Goal: Task Accomplishment & Management: Complete application form

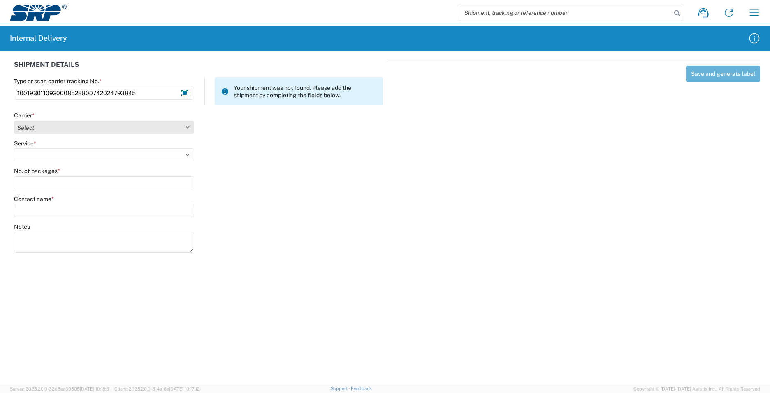
type input "1001930110920008528800742024793845"
click at [174, 127] on select "Select Amazon Logistics ATI Trucking BC Dimerco Logistics Empire Southwest FedE…" at bounding box center [104, 127] width 180 height 13
select select "5"
click at [14, 121] on select "Select Amazon Logistics ATI Trucking BC Dimerco Logistics Empire Southwest FedE…" at bounding box center [104, 127] width 180 height 13
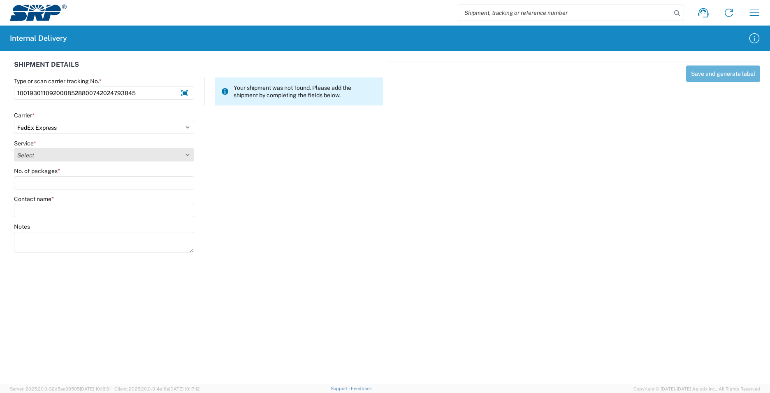
click at [125, 156] on select "Select 1Day Freight 2Day 2Day AM 2Day AM One Rate 2Day Freight 2Day One Rate 3 …" at bounding box center [104, 154] width 180 height 13
select select "8"
click at [14, 148] on select "Select 1Day Freight 2Day 2Day AM 2Day AM One Rate 2Day Freight 2Day One Rate 3 …" at bounding box center [104, 154] width 180 height 13
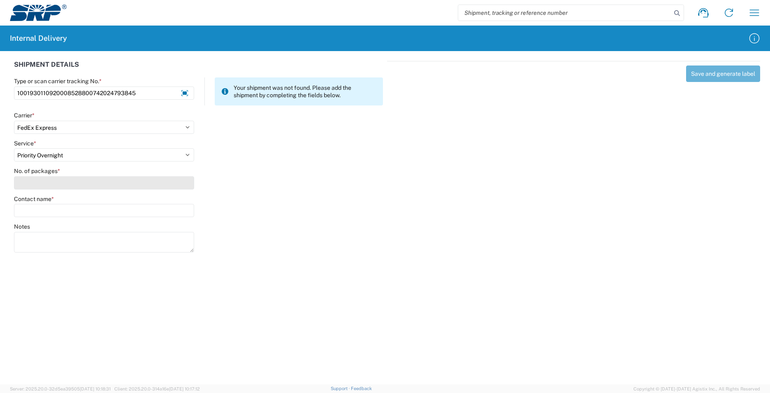
click at [132, 180] on input "No. of packages *" at bounding box center [104, 182] width 180 height 13
type input "1"
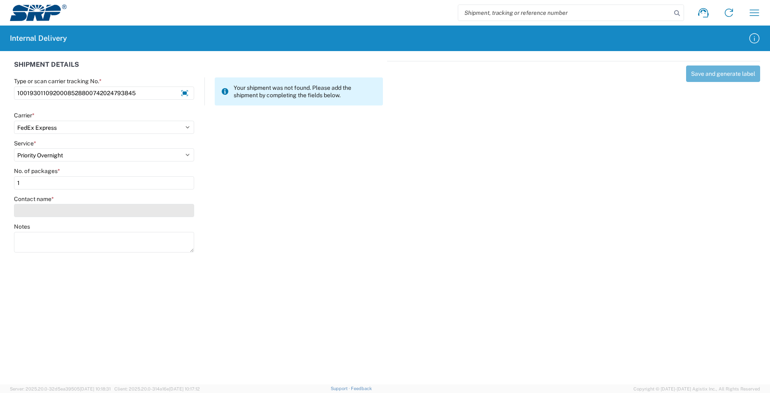
click at [132, 209] on input "Contact name *" at bounding box center [104, 210] width 180 height 13
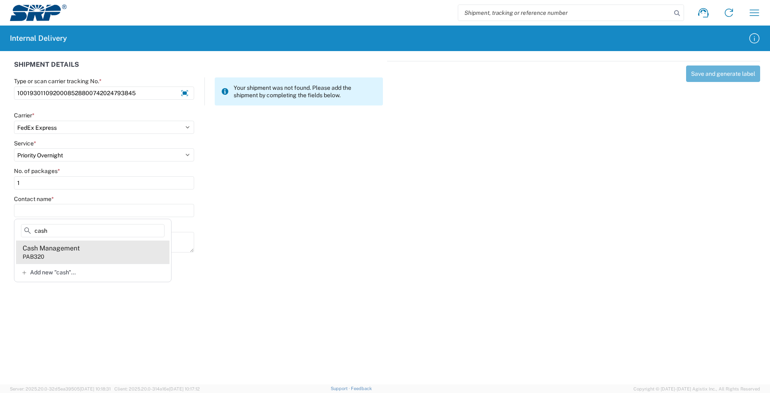
type input "cash"
click at [123, 252] on agx-address-suggestion-item "Cash Management PAB320" at bounding box center [92, 251] width 153 height 23
type input "Cash Management"
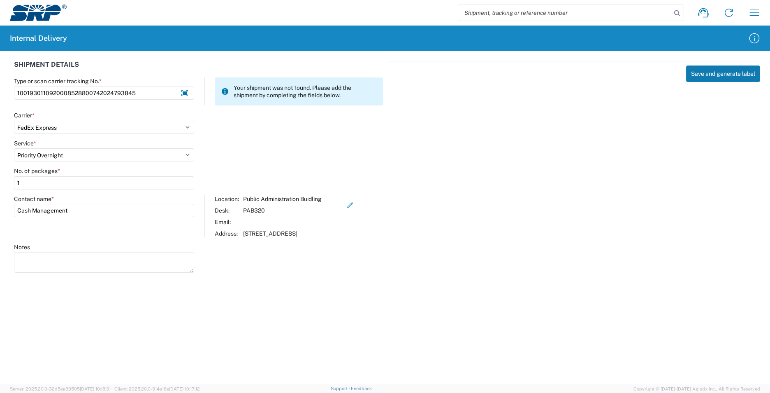
click at [709, 74] on button "Save and generate label" at bounding box center [723, 73] width 74 height 16
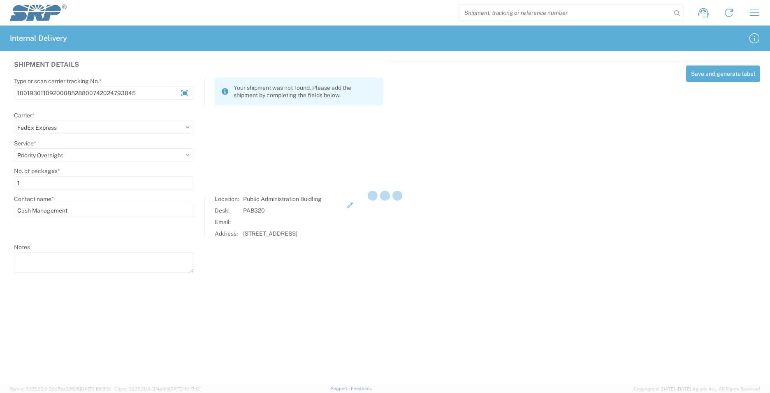
select select
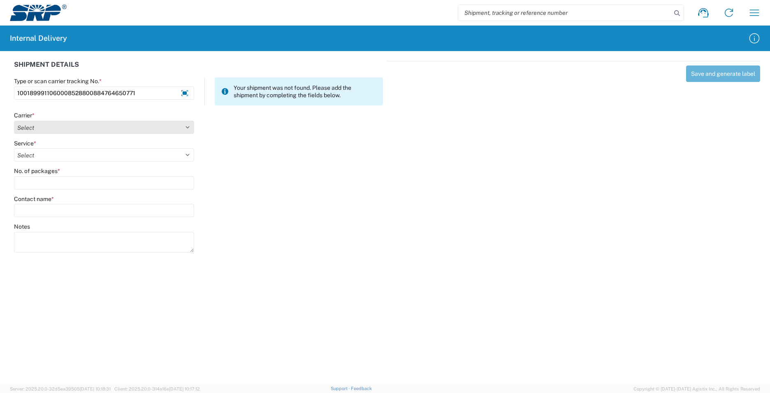
type input "1001899911060008528800884764650771"
click at [102, 128] on select "Select Amazon Logistics ATI Trucking BC Dimerco Logistics Empire Southwest FedE…" at bounding box center [104, 127] width 180 height 13
select select "5"
click at [14, 121] on select "Select Amazon Logistics ATI Trucking BC Dimerco Logistics Empire Southwest FedE…" at bounding box center [104, 127] width 180 height 13
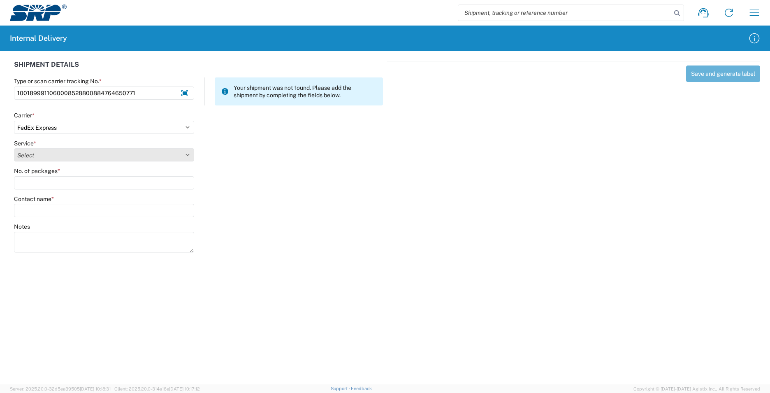
click at [111, 157] on select "Select 1Day Freight 2Day 2Day AM 2Day AM One Rate 2Day Freight 2Day One Rate 3 …" at bounding box center [104, 154] width 180 height 13
select select "8"
click at [14, 148] on select "Select 1Day Freight 2Day 2Day AM 2Day AM One Rate 2Day Freight 2Day One Rate 3 …" at bounding box center [104, 154] width 180 height 13
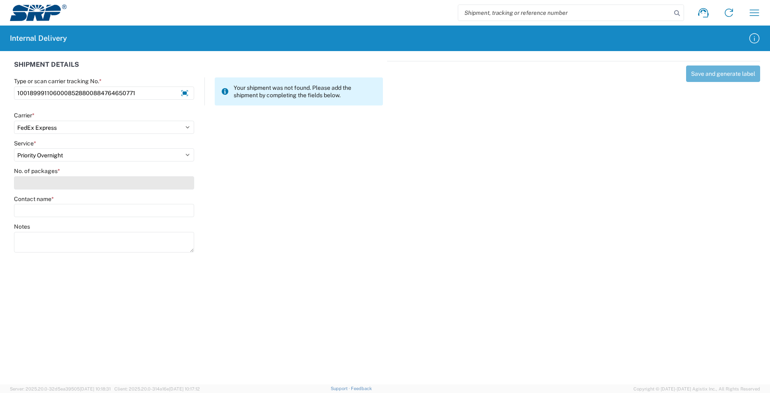
click at [116, 182] on input "No. of packages *" at bounding box center [104, 182] width 180 height 13
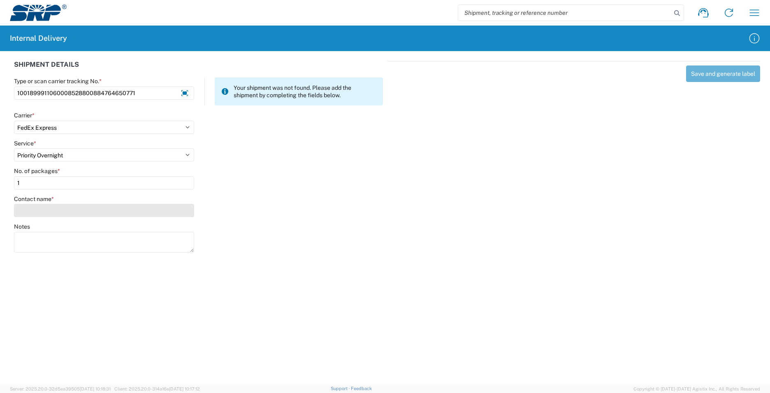
type input "1"
click at [116, 212] on input "Contact name *" at bounding box center [104, 210] width 180 height 13
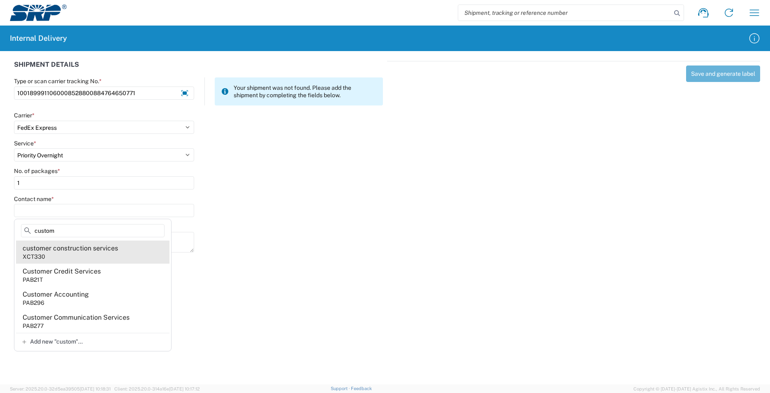
type input "custom"
click at [113, 256] on agx-address-suggestion-item "customer construction services XCT330" at bounding box center [92, 251] width 153 height 23
type input "customer construction services"
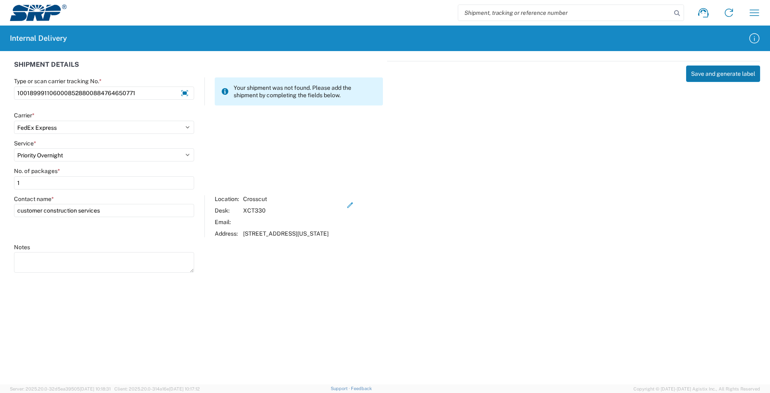
click at [720, 75] on button "Save and generate label" at bounding box center [723, 73] width 74 height 16
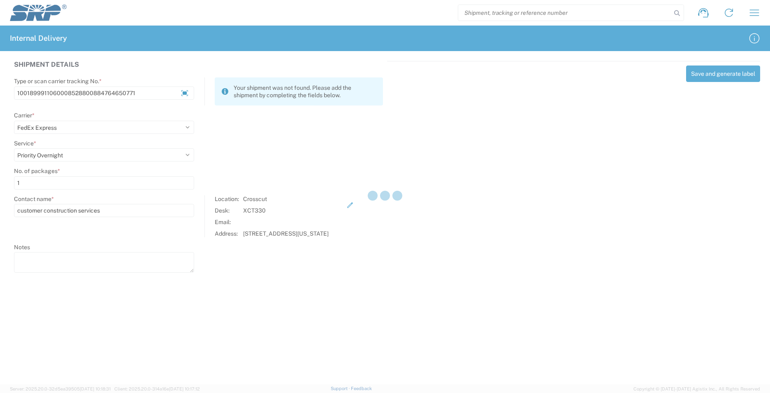
select select
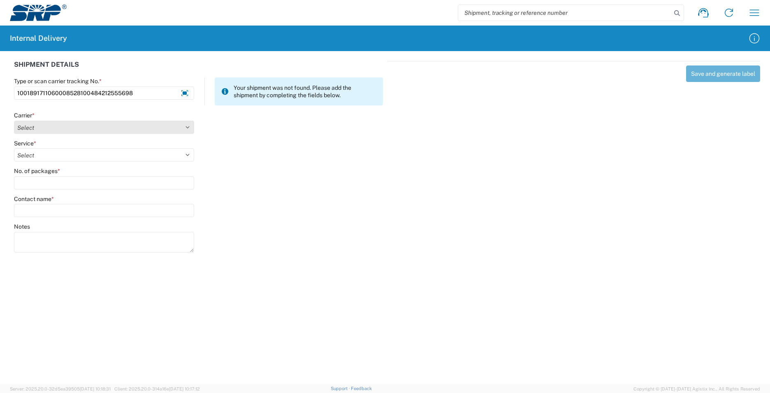
type input "1001891711060008528100484212555698"
click at [170, 126] on select "Select Amazon Logistics ATI Trucking BC Dimerco Logistics Empire Southwest FedE…" at bounding box center [104, 127] width 180 height 13
select select "5"
click at [14, 121] on select "Select Amazon Logistics ATI Trucking BC Dimerco Logistics Empire Southwest FedE…" at bounding box center [104, 127] width 180 height 13
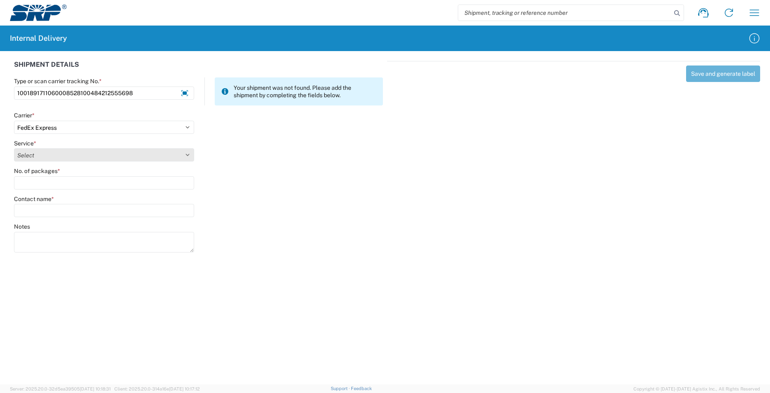
click at [110, 154] on select "Select 1Day Freight 2Day 2Day AM 2Day AM One Rate 2Day Freight 2Day One Rate 3 …" at bounding box center [104, 154] width 180 height 13
select select "8"
click at [14, 148] on select "Select 1Day Freight 2Day 2Day AM 2Day AM One Rate 2Day Freight 2Day One Rate 3 …" at bounding box center [104, 154] width 180 height 13
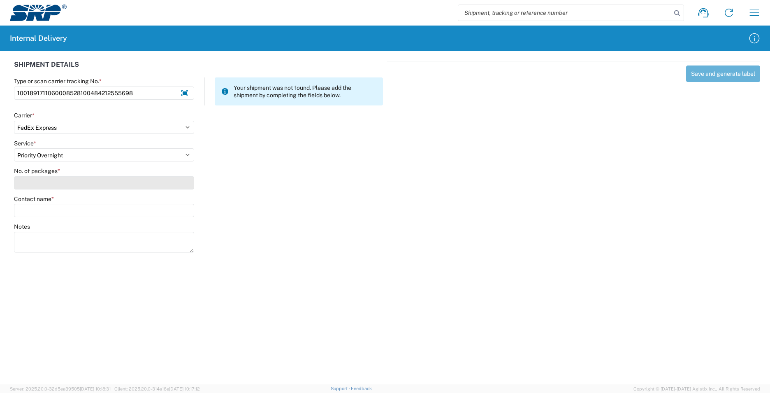
click at [96, 182] on input "No. of packages *" at bounding box center [104, 182] width 180 height 13
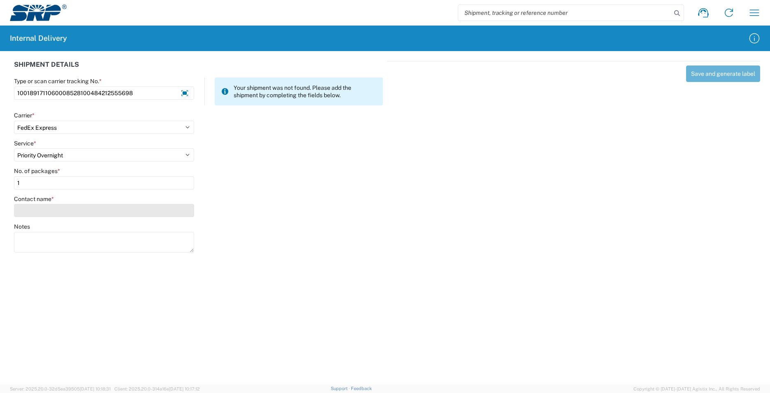
type input "1"
click at [96, 209] on input "Contact name *" at bounding box center [104, 210] width 180 height 13
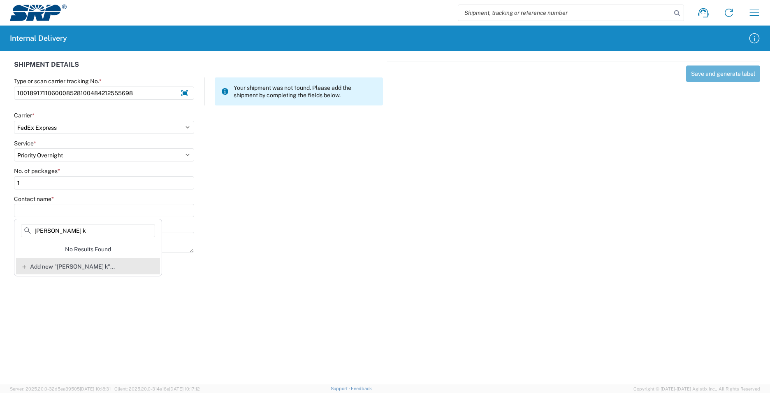
type input "lizarraga k"
click at [83, 265] on span "Add new "lizarraga k"..." at bounding box center [72, 266] width 85 height 7
type input "lizarraga k"
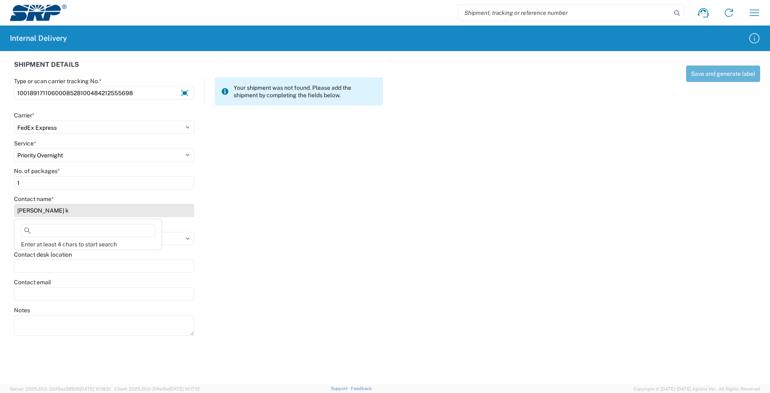
click at [78, 212] on input "lizarraga k" at bounding box center [104, 210] width 180 height 13
click at [60, 210] on input "lizarraga k" at bounding box center [104, 210] width 180 height 13
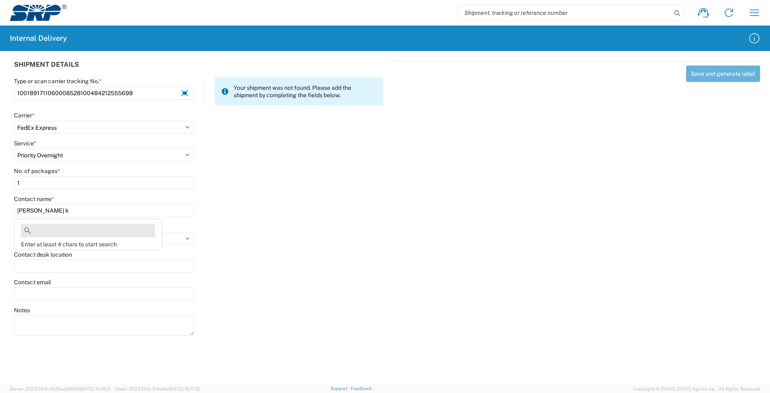
click at [62, 229] on input at bounding box center [88, 230] width 134 height 13
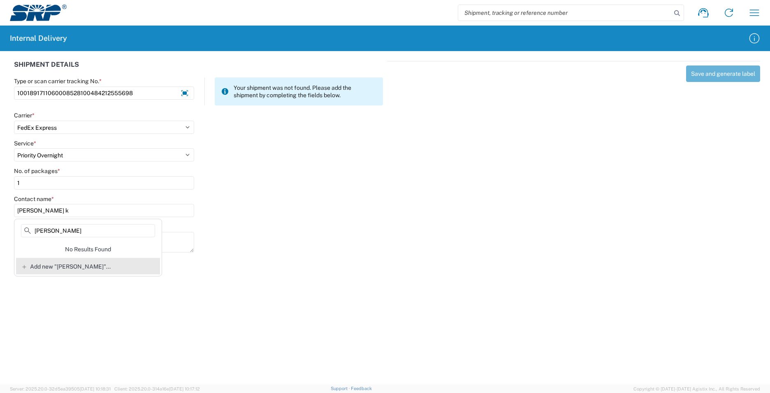
type input "Kevin Lizarrga"
click at [81, 264] on span "Add new "Kevin Lizarrga"..." at bounding box center [70, 266] width 81 height 7
type input "Kevin Lizarrga"
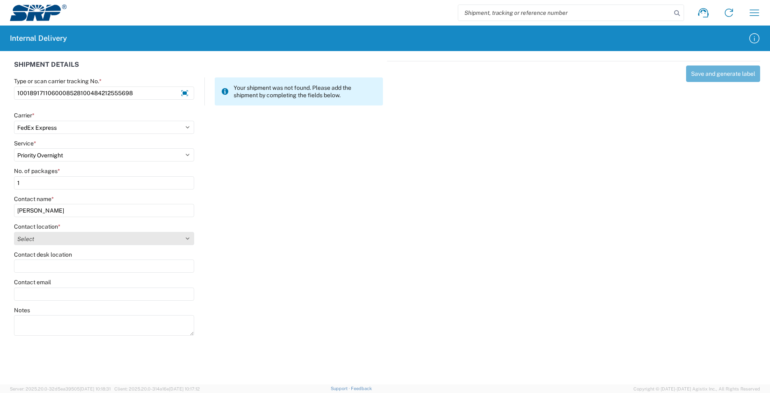
click at [84, 239] on select "Select 16th Street Facility 27th St Facility Agua Fria Generating Station Cooli…" at bounding box center [104, 238] width 180 height 13
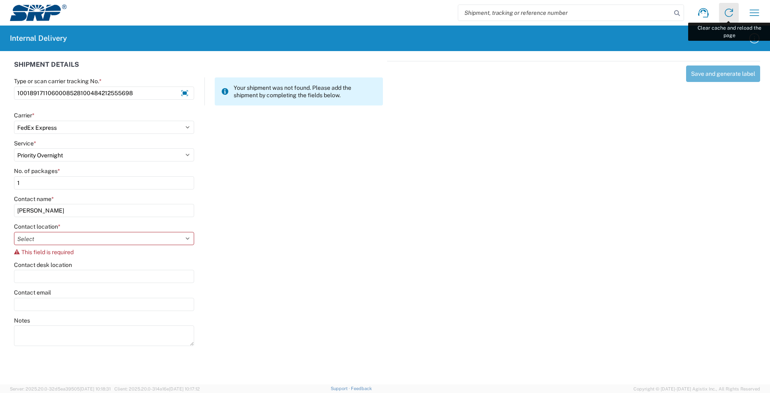
click at [733, 12] on icon at bounding box center [729, 12] width 13 height 13
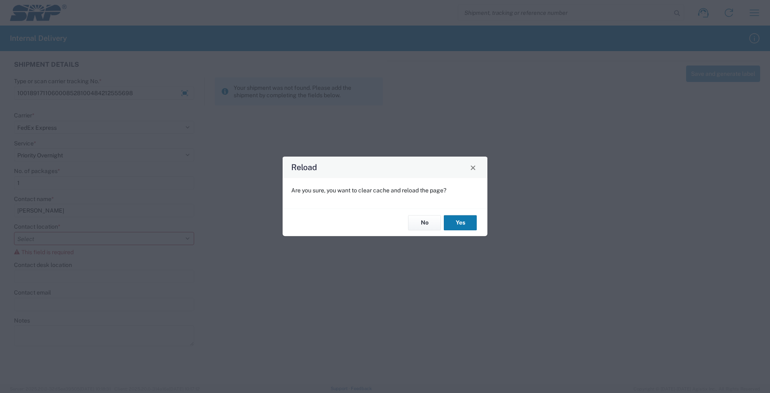
click at [463, 224] on button "Yes" at bounding box center [460, 222] width 33 height 15
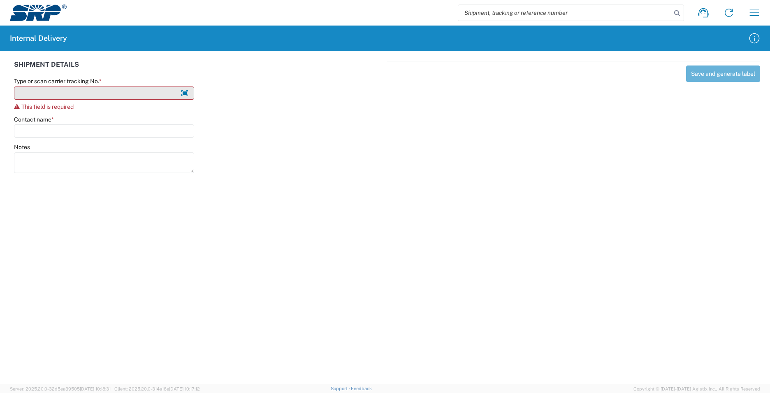
click at [147, 93] on input "Type or scan carrier tracking No. *" at bounding box center [104, 92] width 180 height 13
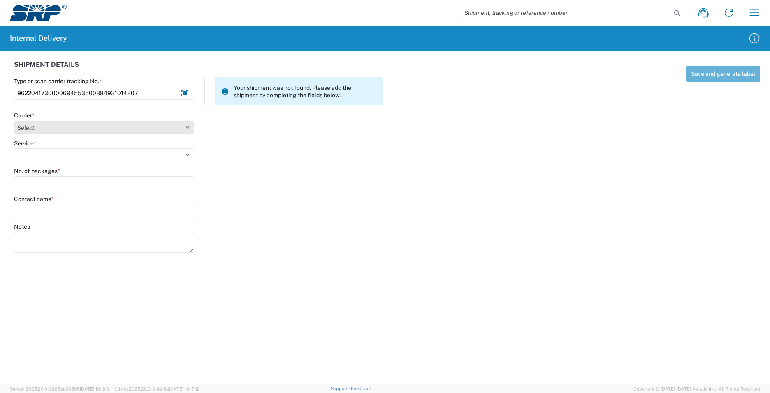
type input "9622041730000694553500884931014807"
click at [140, 125] on select "Select Amazon Logistics ATI Trucking BC Dimerco Logistics Empire Southwest FedE…" at bounding box center [104, 127] width 180 height 13
select select "5"
click at [14, 121] on select "Select Amazon Logistics ATI Trucking BC Dimerco Logistics Empire Southwest FedE…" at bounding box center [104, 127] width 180 height 13
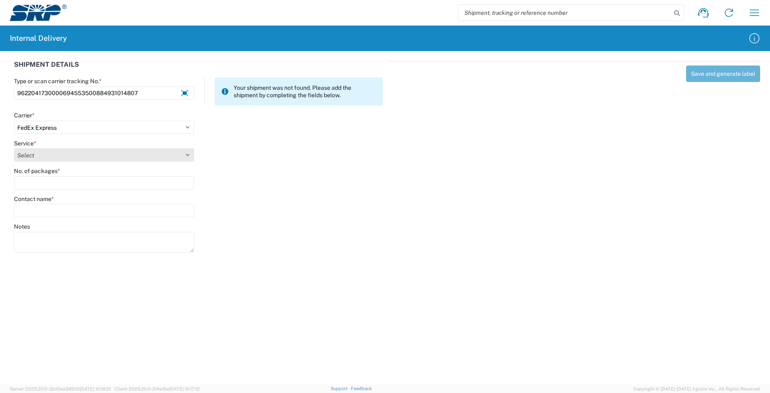
click at [116, 158] on select "Select 1Day Freight 2Day 2Day AM 2Day AM One Rate 2Day Freight 2Day One Rate 3 …" at bounding box center [104, 154] width 180 height 13
select select "12"
click at [14, 148] on select "Select 1Day Freight 2Day 2Day AM 2Day AM One Rate 2Day Freight 2Day One Rate 3 …" at bounding box center [104, 154] width 180 height 13
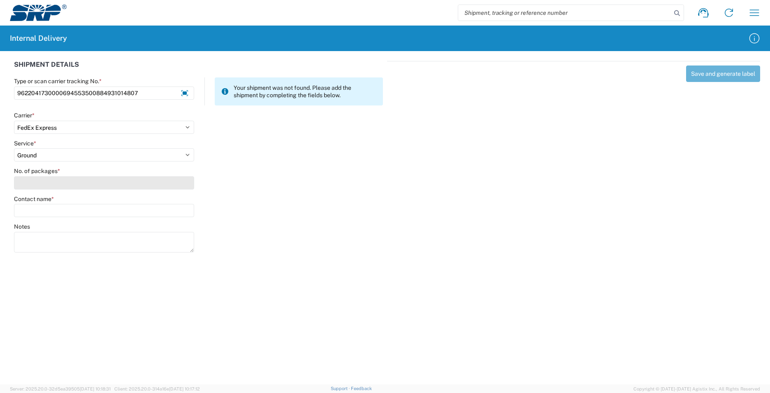
click at [116, 181] on input "No. of packages *" at bounding box center [104, 182] width 180 height 13
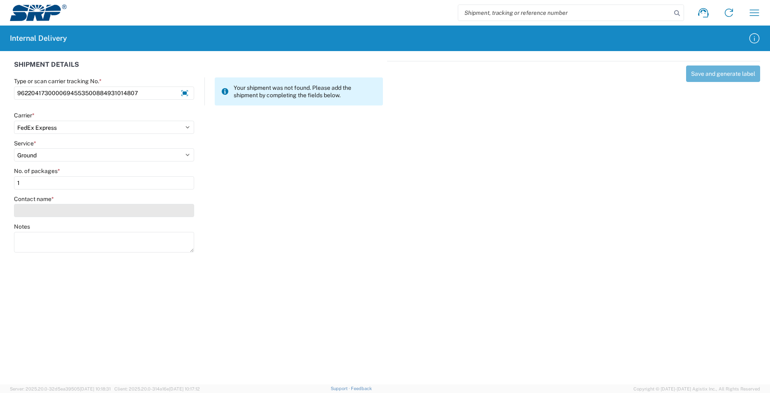
type input "1"
click at [112, 212] on input "Contact name *" at bounding box center [104, 210] width 180 height 13
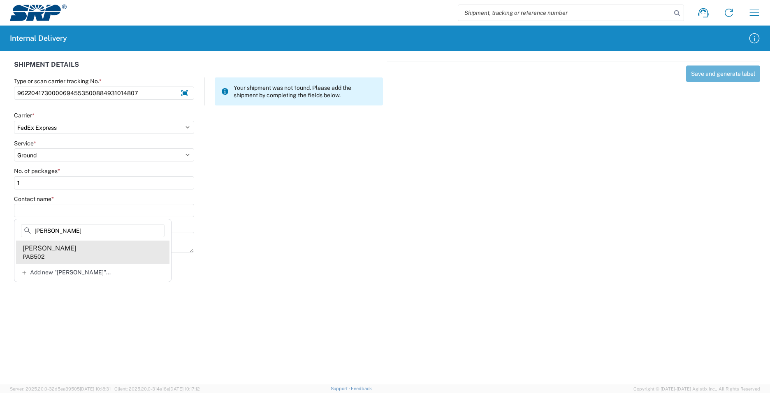
type input "[PERSON_NAME]"
click at [86, 254] on agx-address-suggestion-item "[PERSON_NAME] PAB502" at bounding box center [92, 251] width 153 height 23
type input "[PERSON_NAME]"
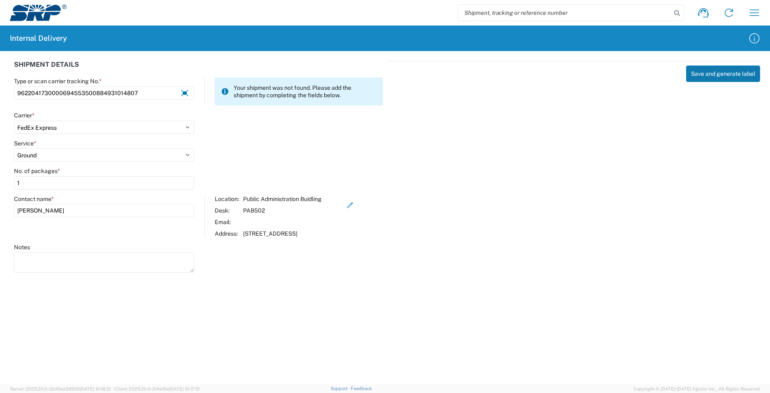
click at [723, 75] on button "Save and generate label" at bounding box center [723, 73] width 74 height 16
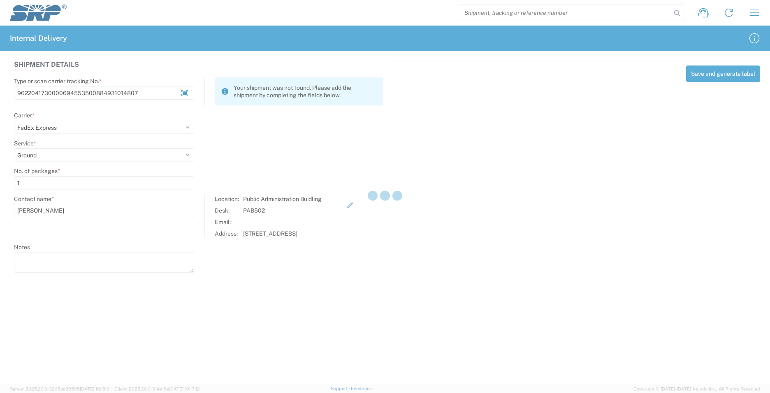
select select
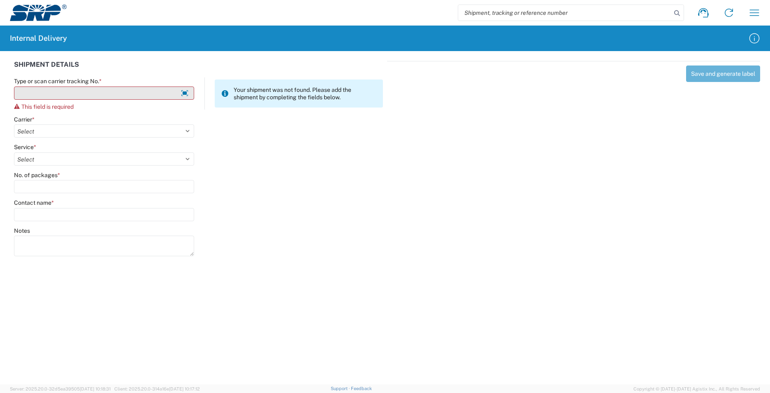
drag, startPoint x: 118, startPoint y: 91, endPoint x: 130, endPoint y: 93, distance: 12.0
click at [117, 91] on input "Type or scan carrier tracking No. *" at bounding box center [104, 92] width 180 height 13
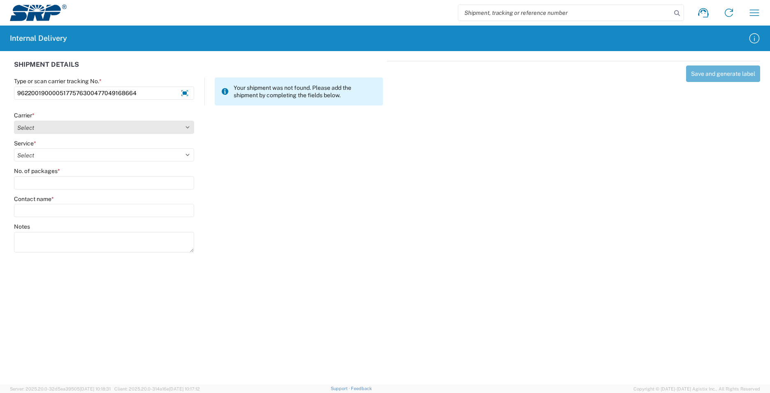
type input "9622001900005177576300477049168664"
click at [179, 129] on select "Select Amazon Logistics ATI Trucking BC Dimerco Logistics Empire Southwest FedE…" at bounding box center [104, 127] width 180 height 13
select select "5"
click at [14, 121] on select "Select Amazon Logistics ATI Trucking BC Dimerco Logistics Empire Southwest FedE…" at bounding box center [104, 127] width 180 height 13
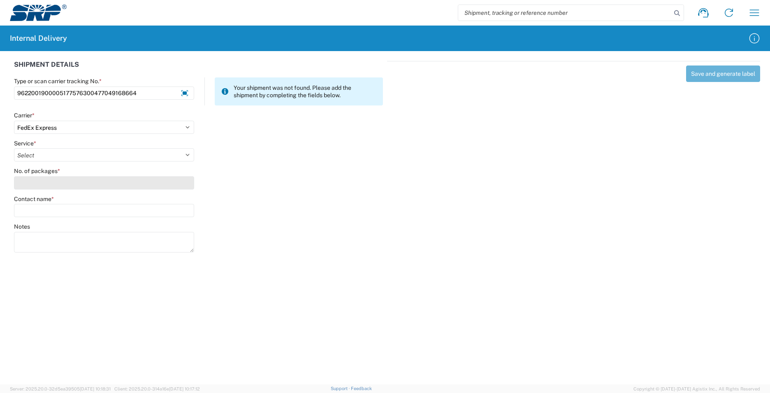
click at [124, 181] on input "No. of packages *" at bounding box center [104, 182] width 180 height 13
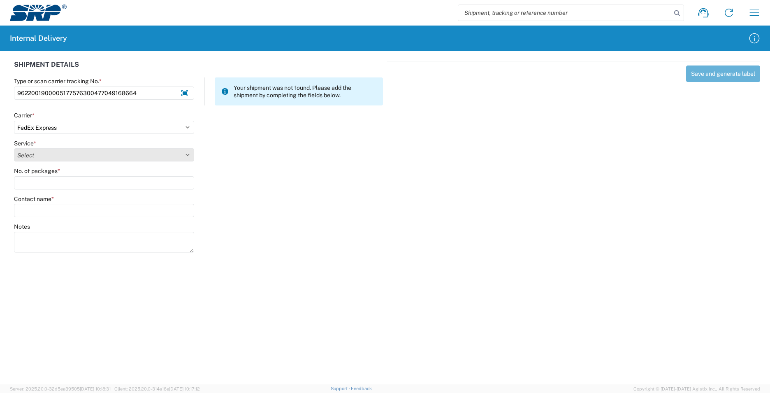
click at [121, 152] on select "Select 1Day Freight 2Day 2Day AM 2Day AM One Rate 2Day Freight 2Day One Rate 3 …" at bounding box center [104, 154] width 180 height 13
select select "12"
click at [14, 148] on select "Select 1Day Freight 2Day 2Day AM 2Day AM One Rate 2Day Freight 2Day One Rate 3 …" at bounding box center [104, 154] width 180 height 13
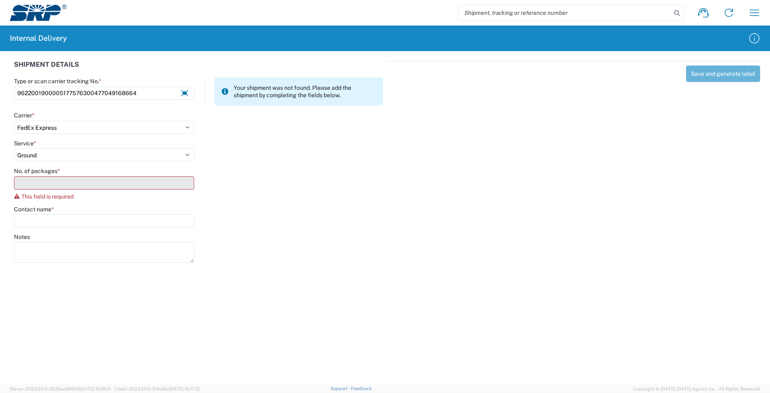
click at [111, 184] on input "No. of packages *" at bounding box center [104, 182] width 180 height 13
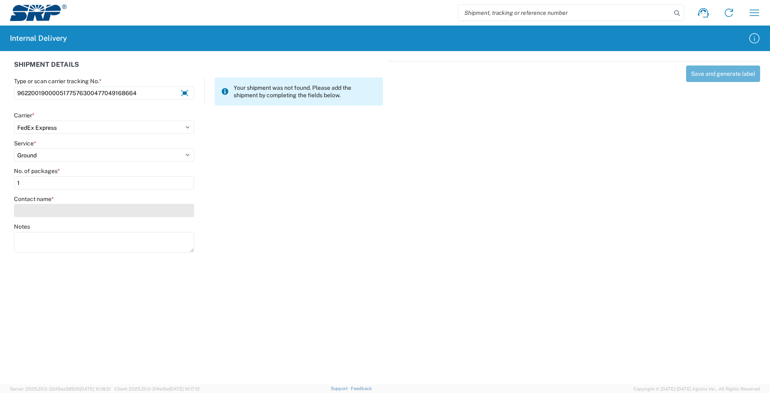
type input "1"
click at [107, 212] on input "Contact name *" at bounding box center [104, 210] width 180 height 13
type input "y"
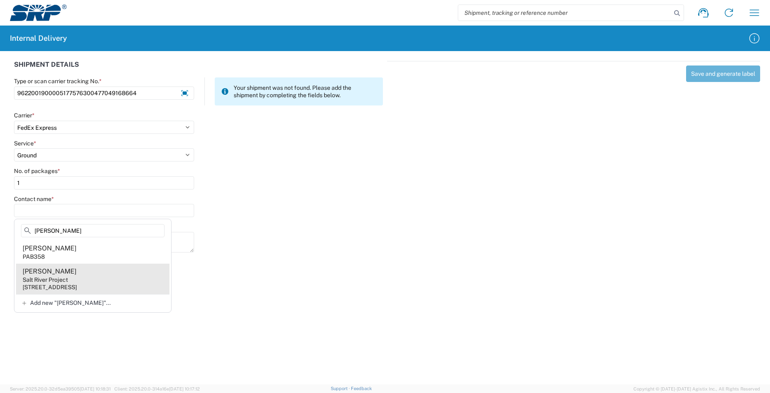
type input "[PERSON_NAME]"
click at [113, 278] on agx-address-suggestion-item "[PERSON_NAME] Salt River Project [STREET_ADDRESS]" at bounding box center [92, 278] width 153 height 30
type input "[PERSON_NAME]"
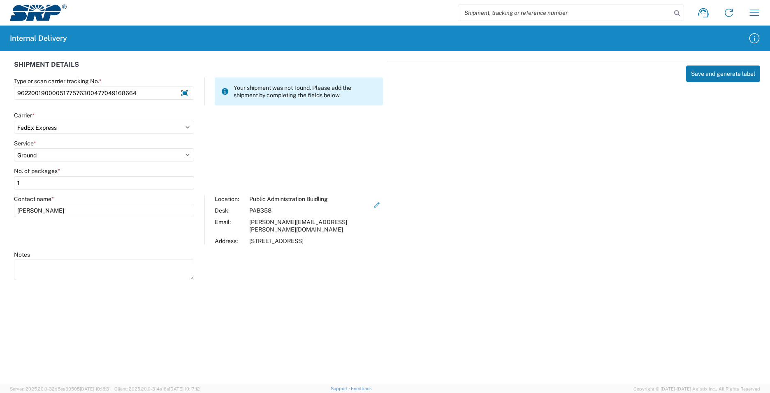
click at [728, 77] on button "Save and generate label" at bounding box center [723, 73] width 74 height 16
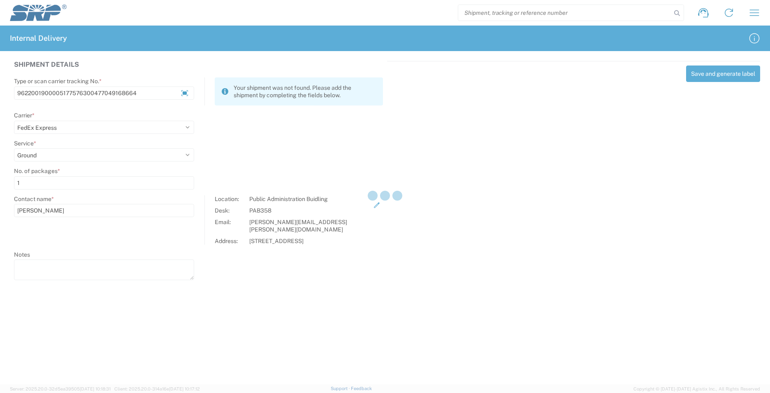
select select
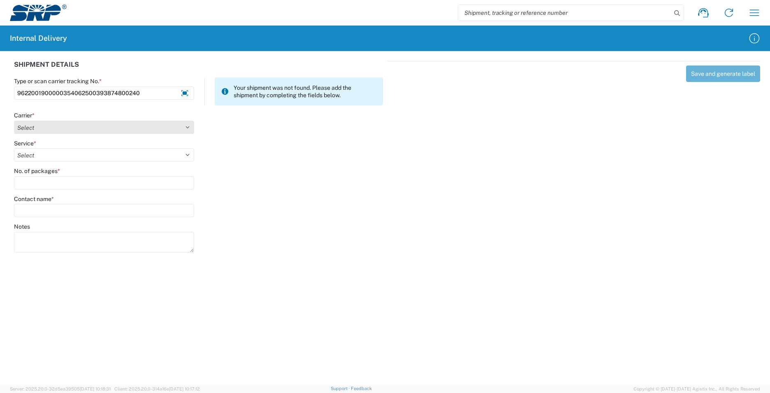
type input "9622001900000354062500393874800240"
click at [91, 128] on select "Select Amazon Logistics ATI Trucking BC Dimerco Logistics Empire Southwest FedE…" at bounding box center [104, 127] width 180 height 13
select select "5"
click at [14, 121] on select "Select Amazon Logistics ATI Trucking BC Dimerco Logistics Empire Southwest FedE…" at bounding box center [104, 127] width 180 height 13
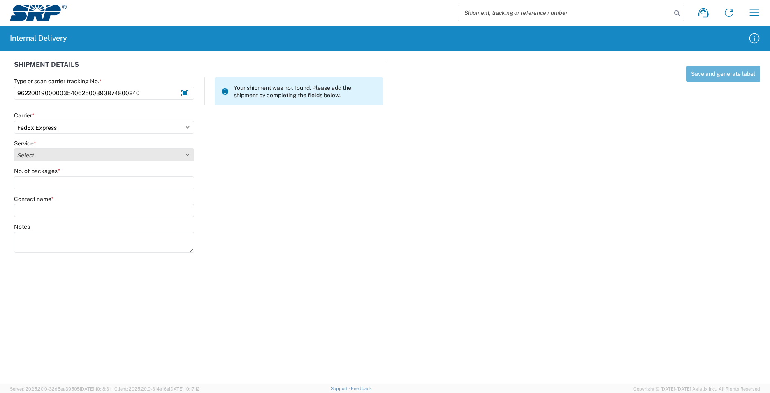
click at [100, 150] on select "Select 1Day Freight 2Day 2Day AM 2Day AM One Rate 2Day Freight 2Day One Rate 3 …" at bounding box center [104, 154] width 180 height 13
select select "12"
click at [14, 148] on select "Select 1Day Freight 2Day 2Day AM 2Day AM One Rate 2Day Freight 2Day One Rate 3 …" at bounding box center [104, 154] width 180 height 13
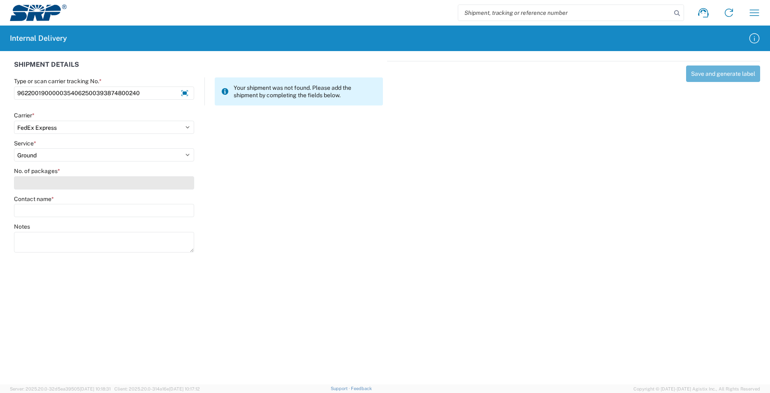
click at [93, 182] on input "No. of packages *" at bounding box center [104, 182] width 180 height 13
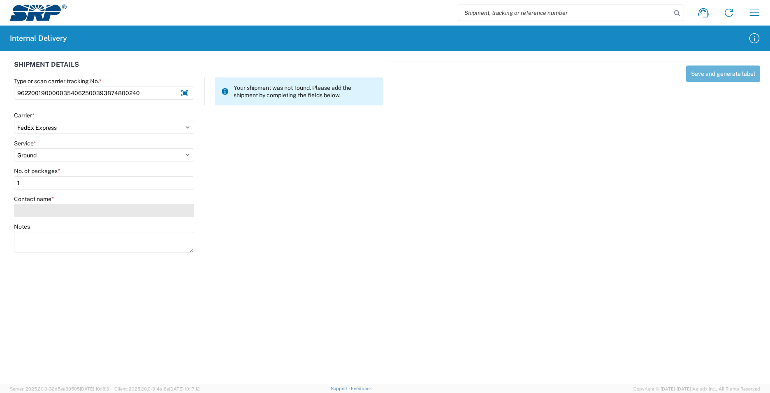
type input "1"
drag, startPoint x: 88, startPoint y: 208, endPoint x: 97, endPoint y: 209, distance: 8.3
click at [88, 209] on input "Contact name *" at bounding box center [104, 210] width 180 height 13
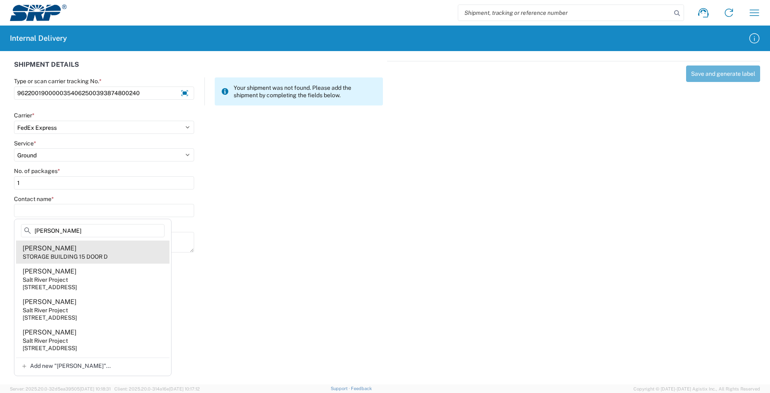
type input "[PERSON_NAME]"
click at [112, 253] on agx-address-suggestion-item "[PERSON_NAME] STORAGE BUILDING 15 DOOR D" at bounding box center [92, 251] width 153 height 23
type input "[PERSON_NAME]"
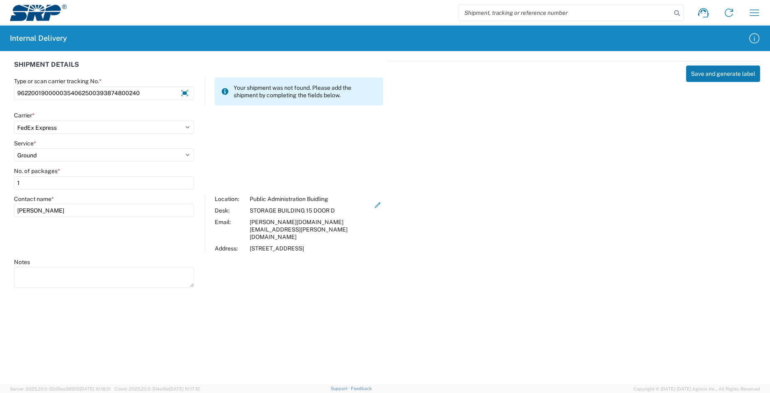
click at [730, 72] on button "Save and generate label" at bounding box center [723, 73] width 74 height 16
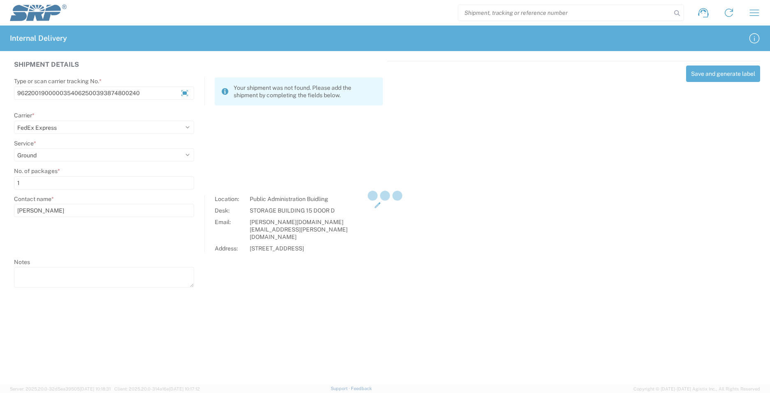
select select
